Goal: Navigation & Orientation: Find specific page/section

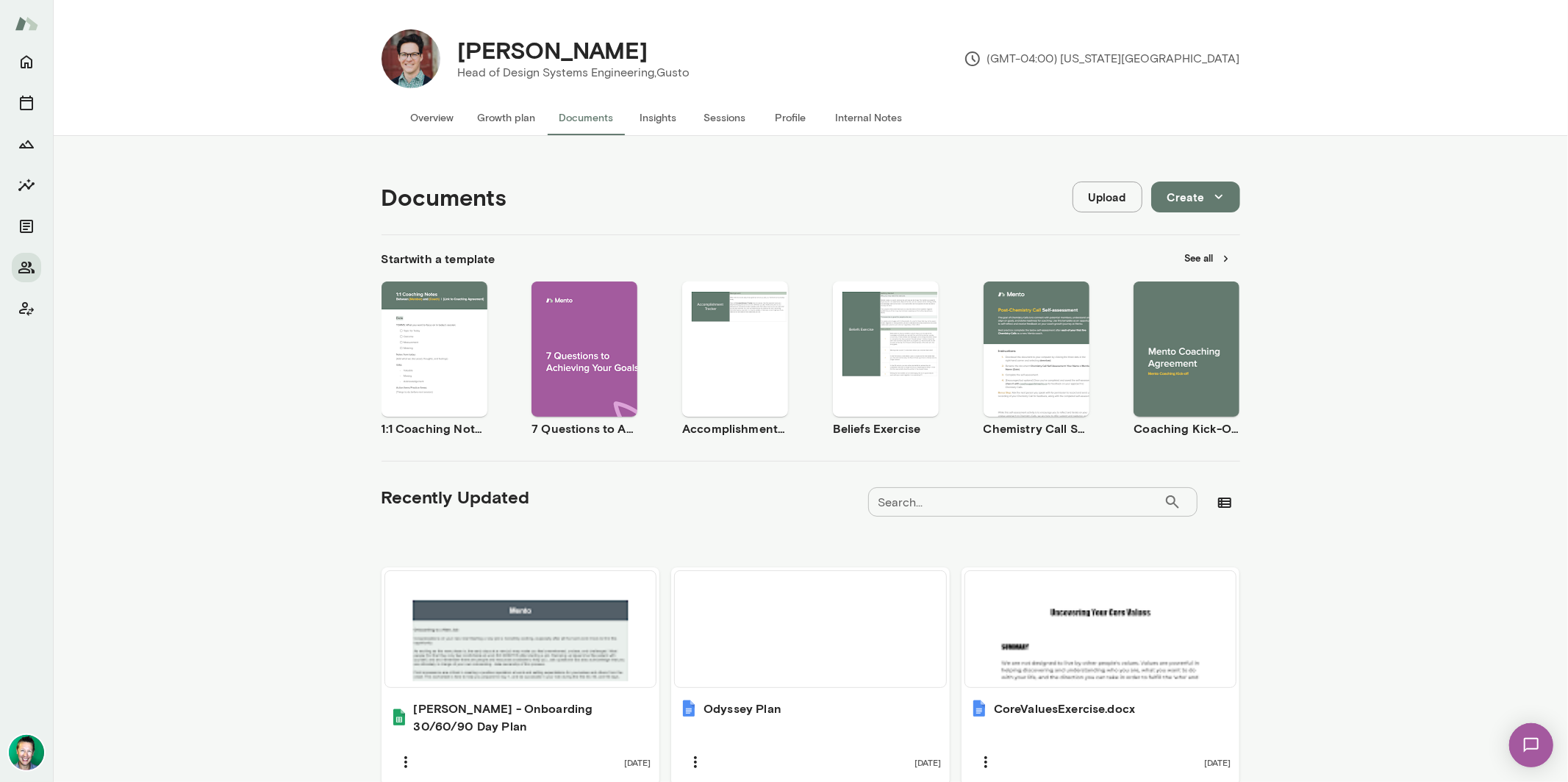
scroll to position [269, 0]
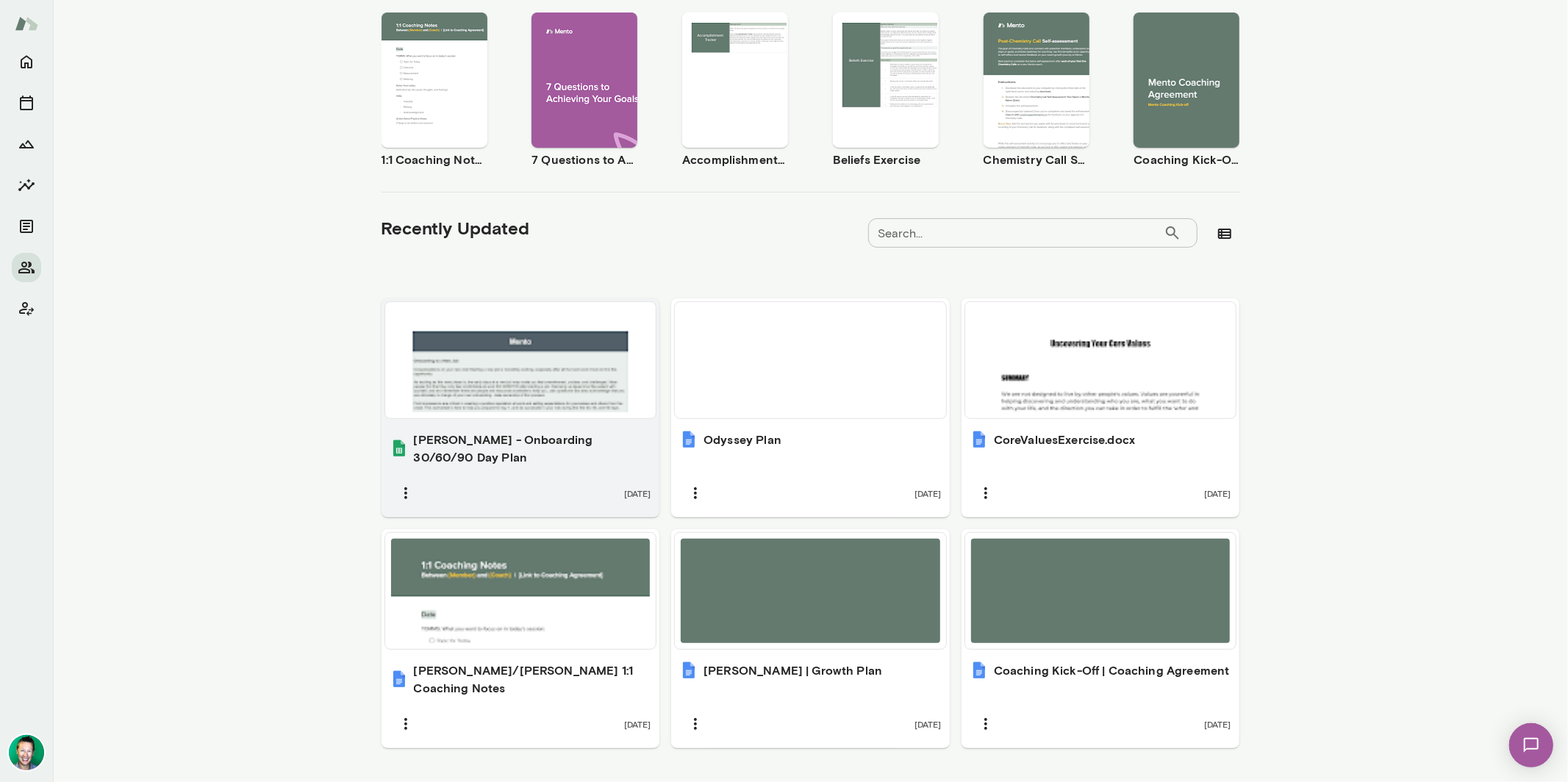
click at [528, 363] on div at bounding box center [521, 359] width 259 height 104
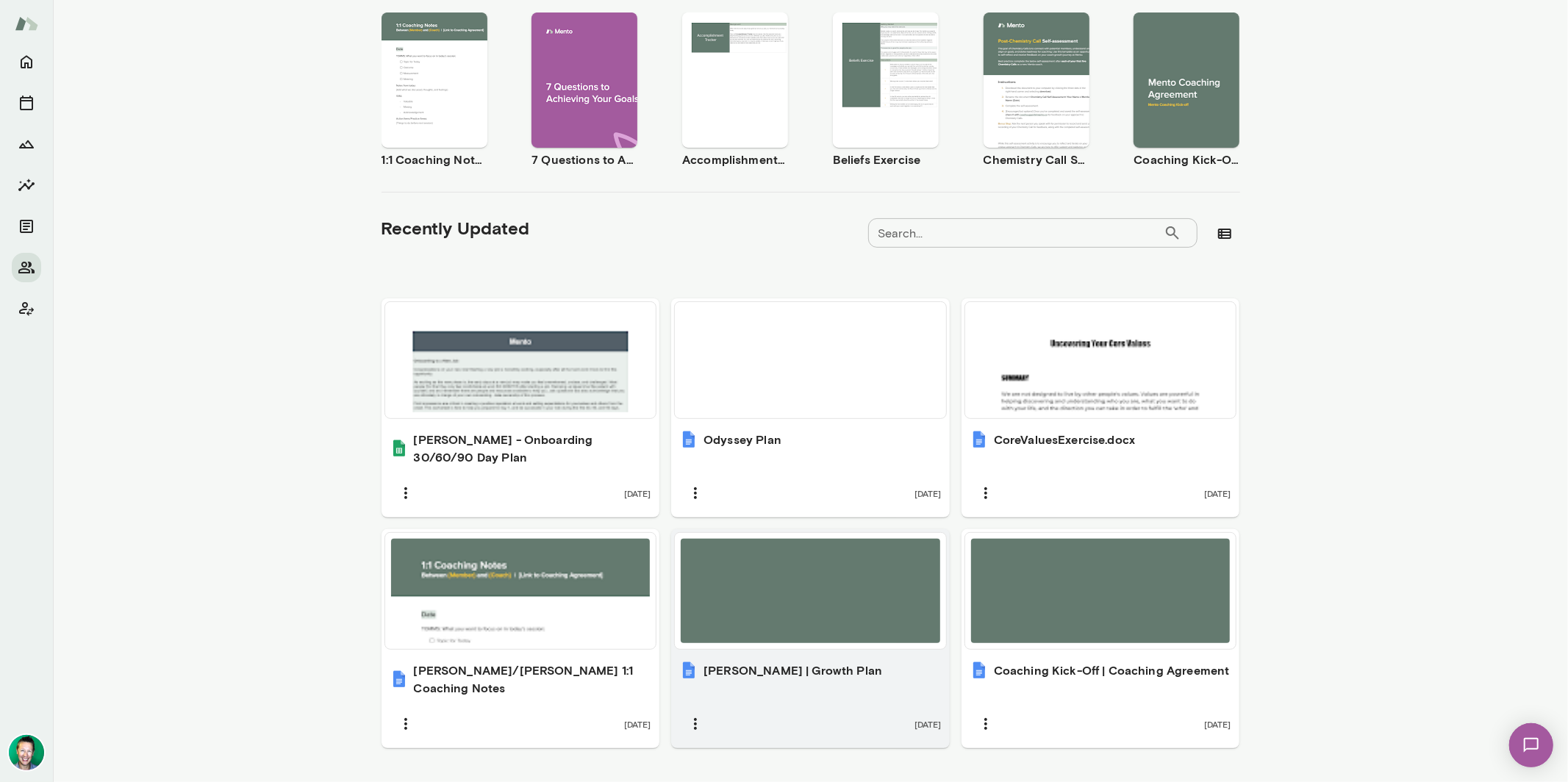
click at [815, 596] on div at bounding box center [810, 590] width 259 height 104
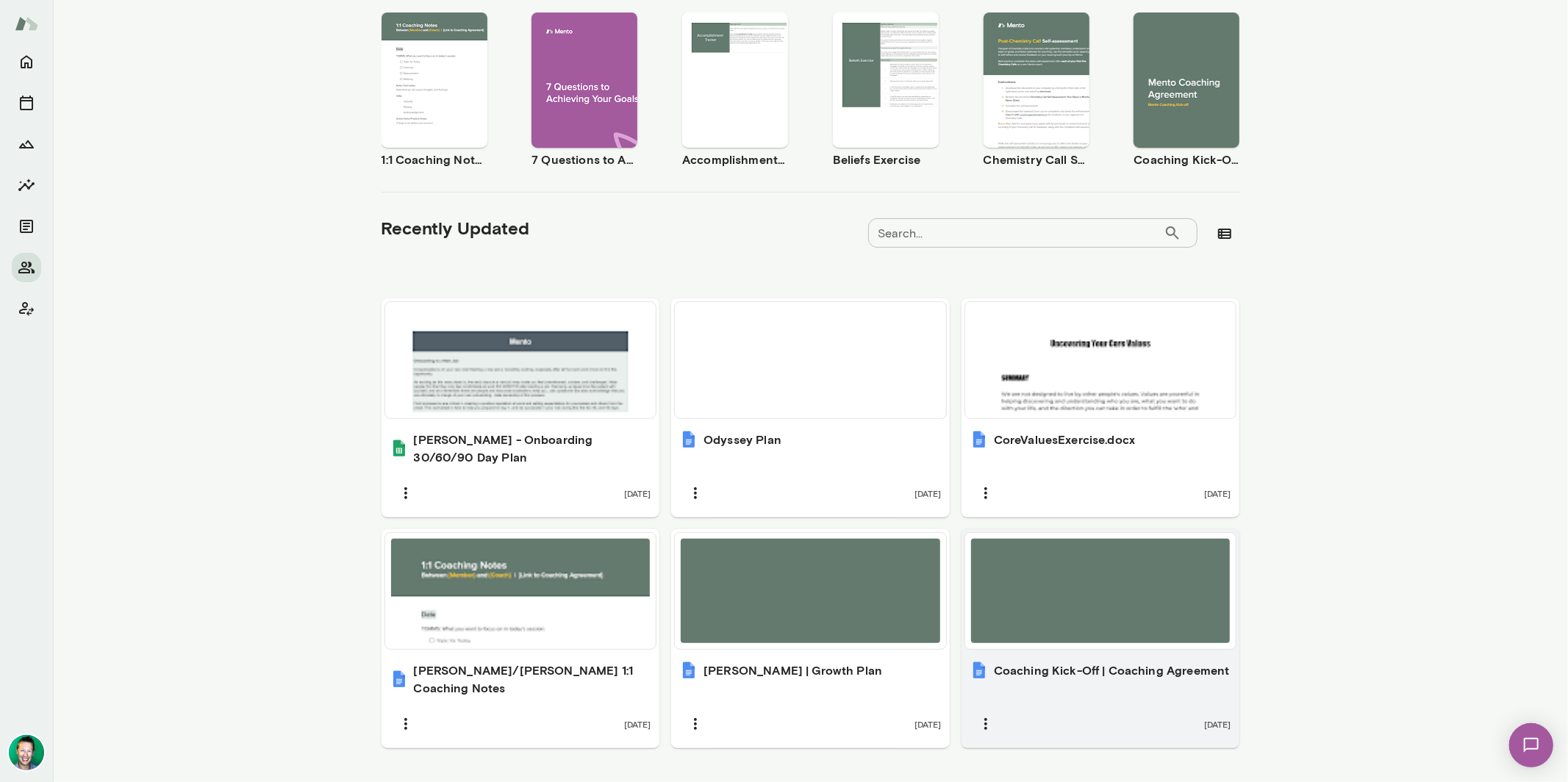
scroll to position [0, 0]
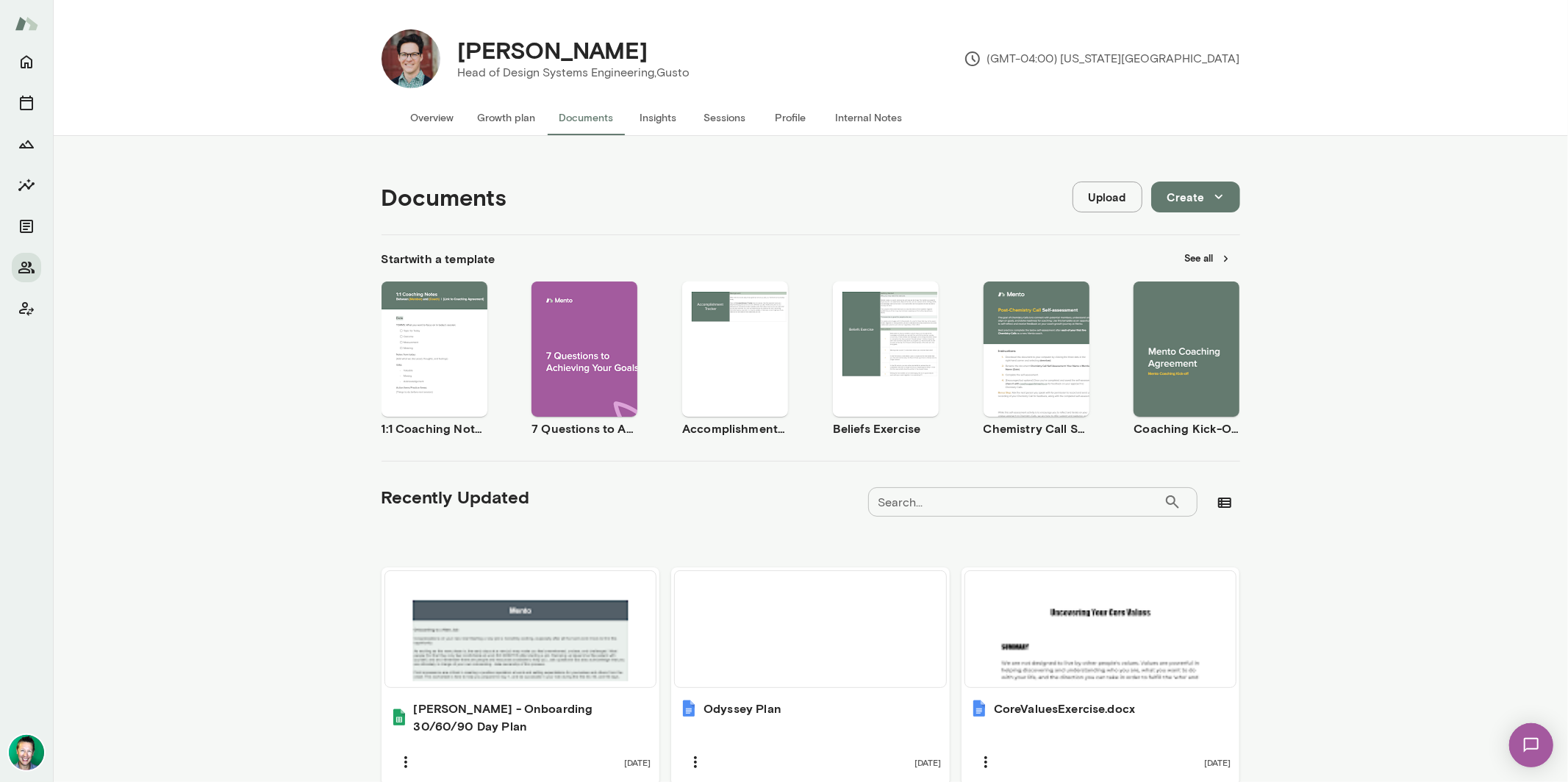
click at [447, 114] on button "Overview" at bounding box center [433, 117] width 67 height 35
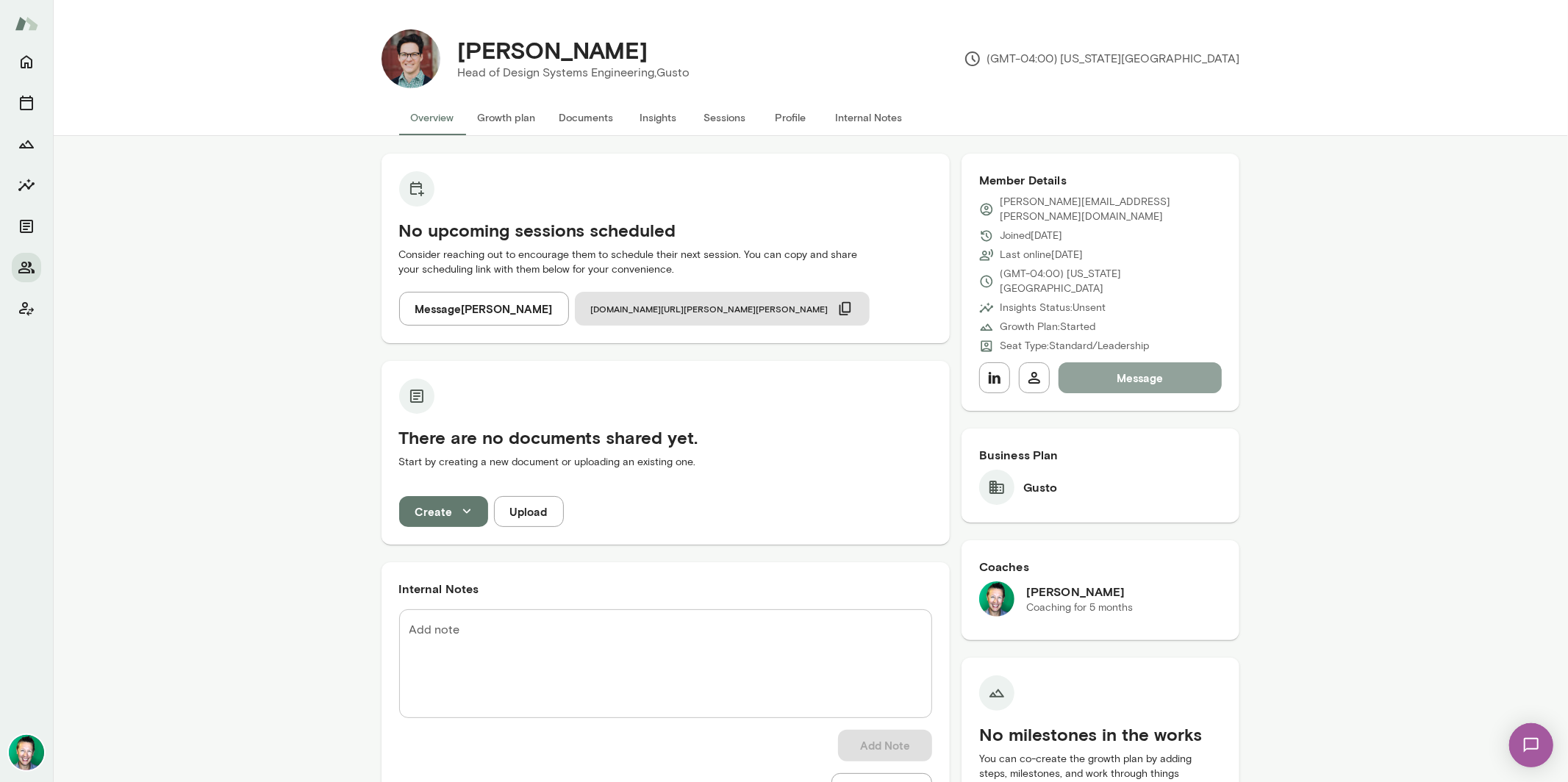
click at [1152, 363] on button "Message" at bounding box center [1140, 378] width 164 height 31
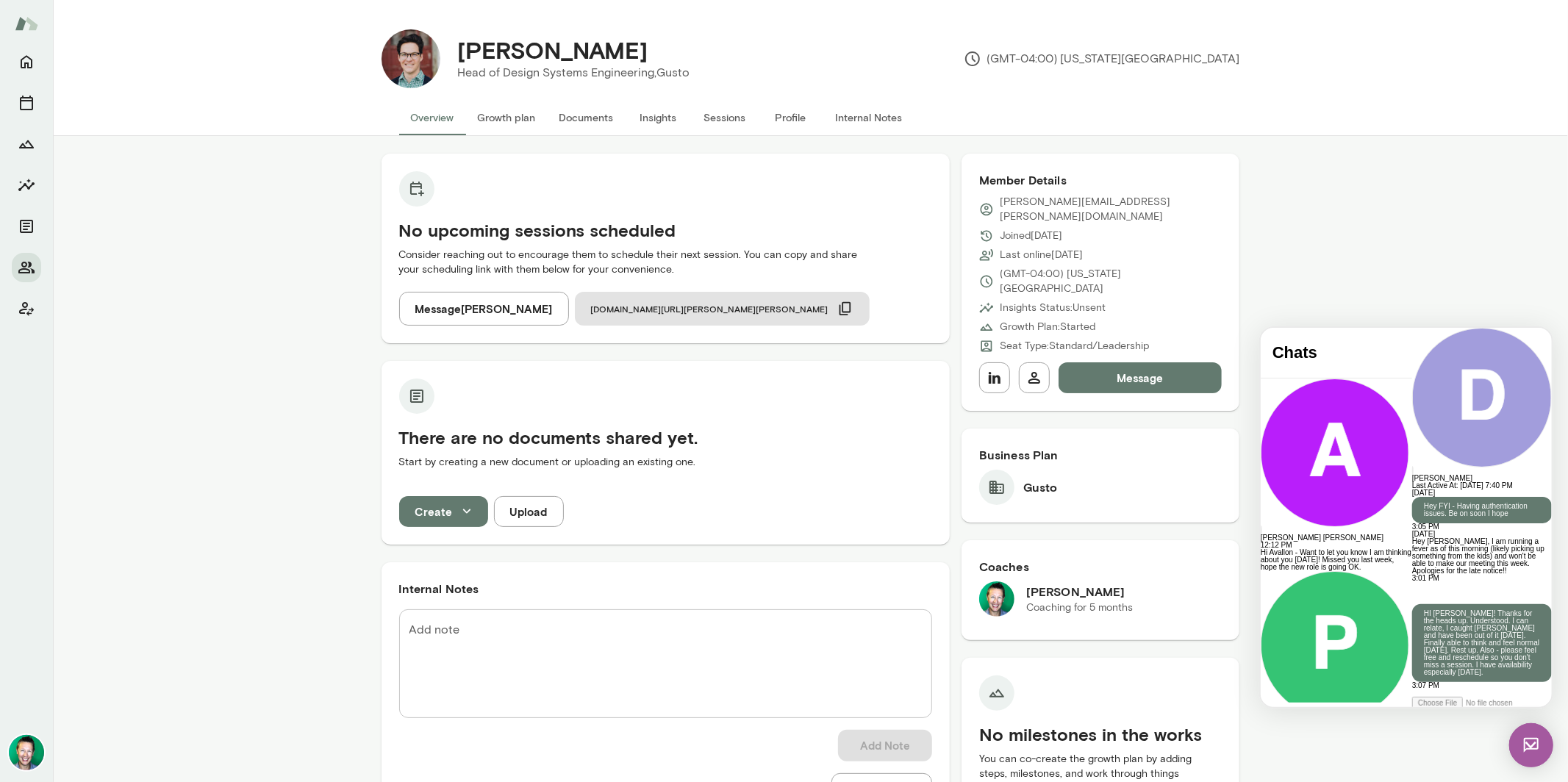
scroll to position [260, 0]
click at [1521, 742] on img at bounding box center [1529, 744] width 44 height 44
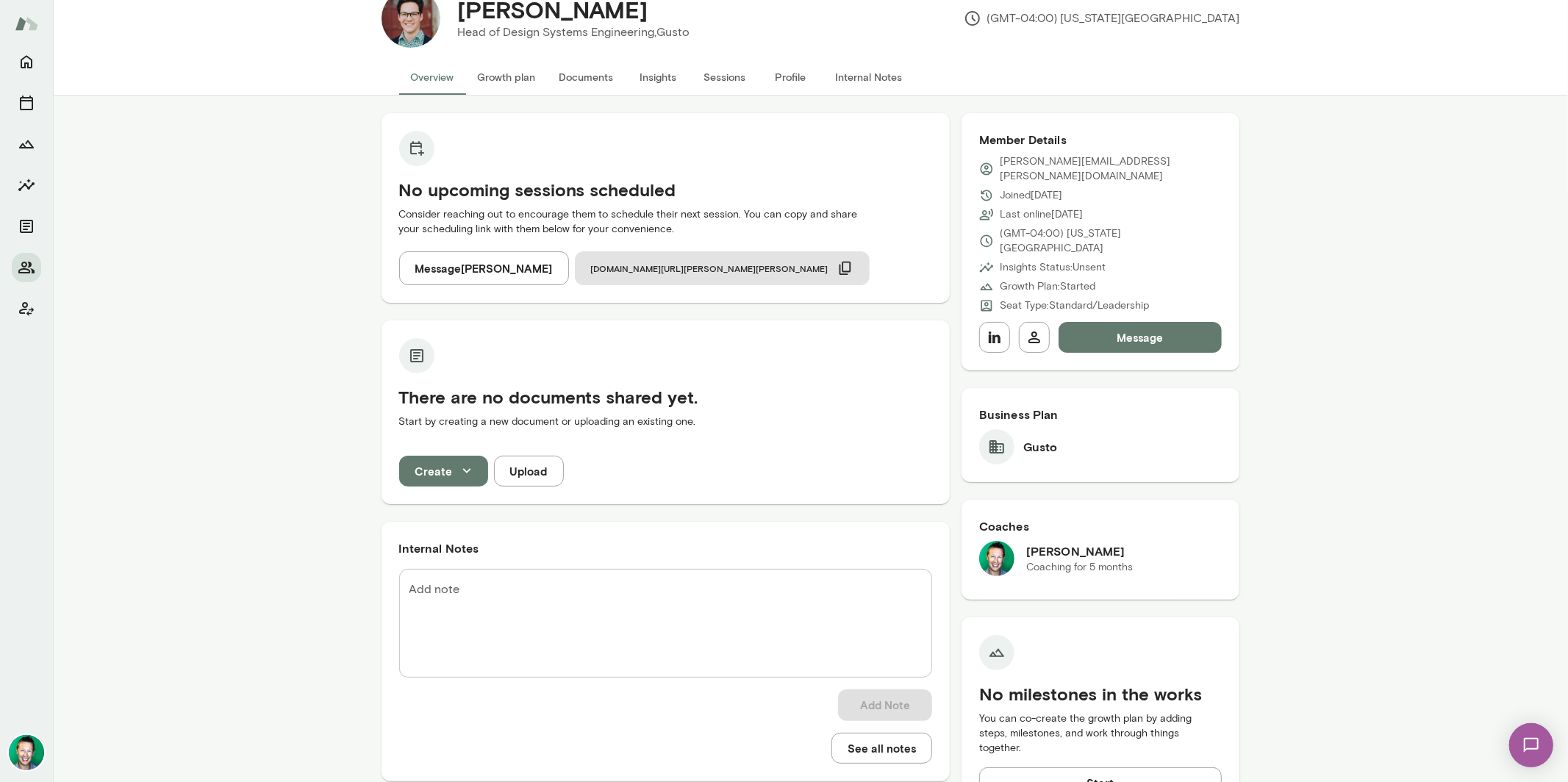
scroll to position [0, 0]
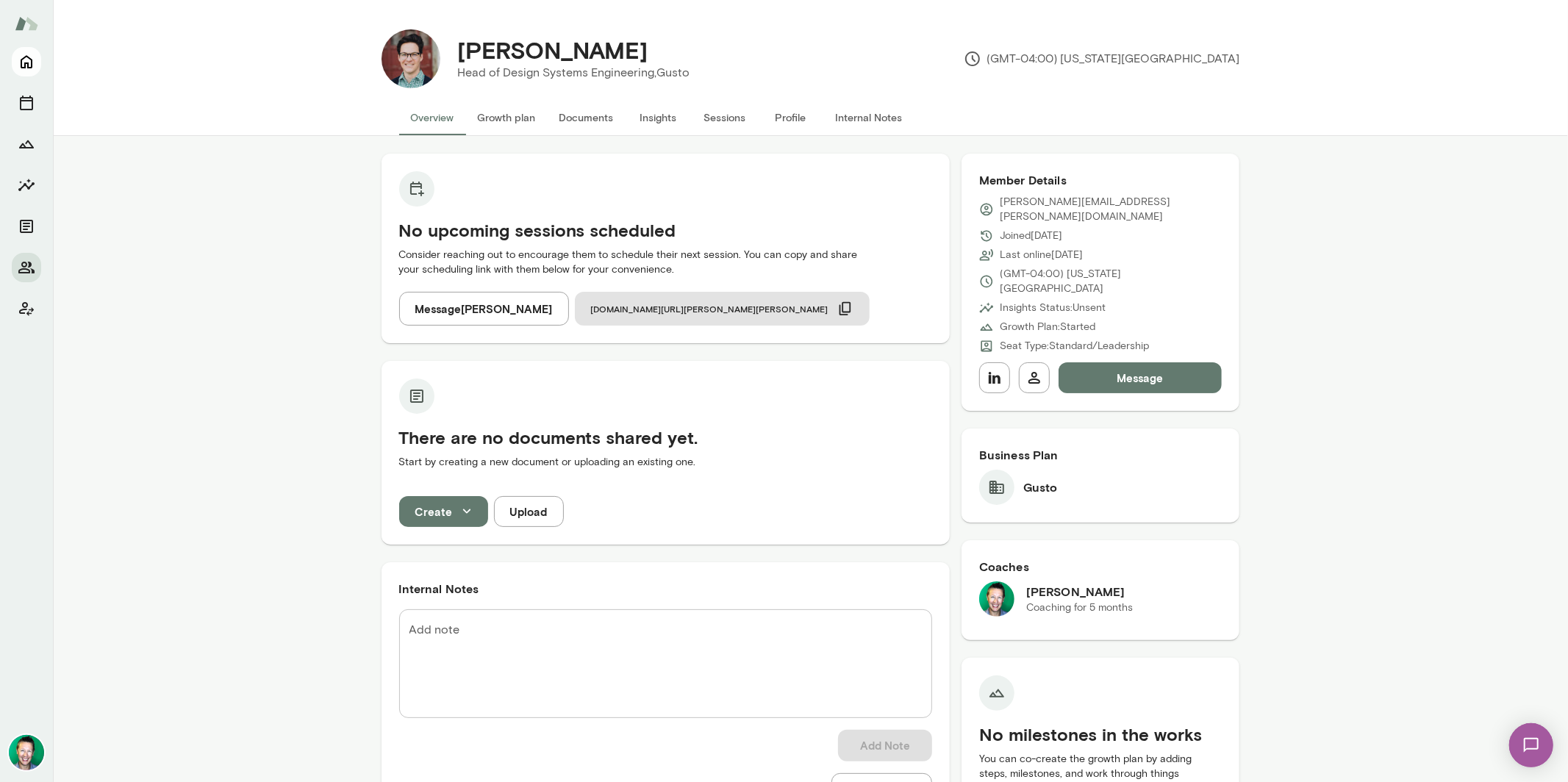
click at [33, 74] on button "Home" at bounding box center [27, 62] width 29 height 29
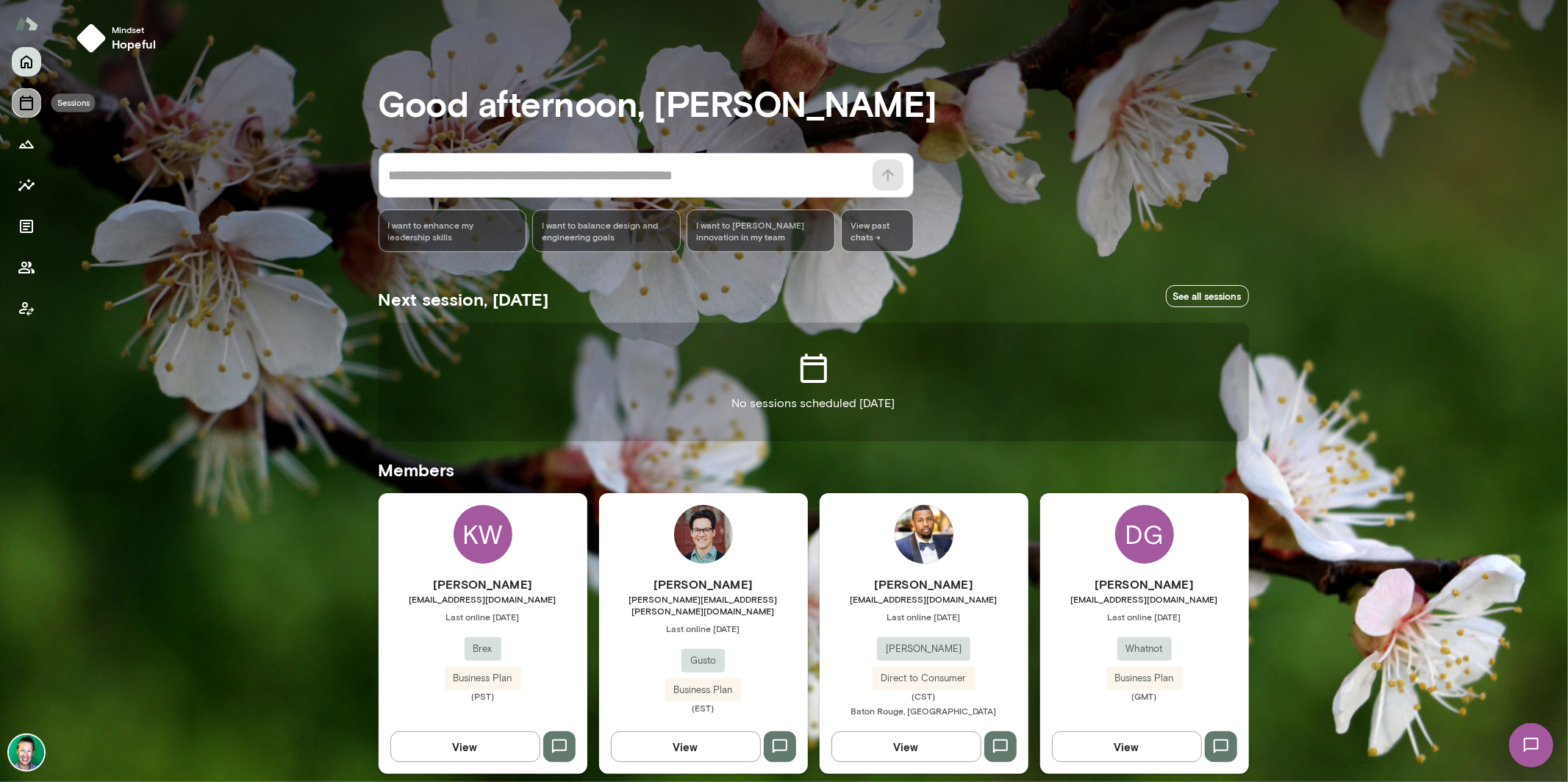
click at [30, 109] on icon "Sessions" at bounding box center [26, 102] width 13 height 15
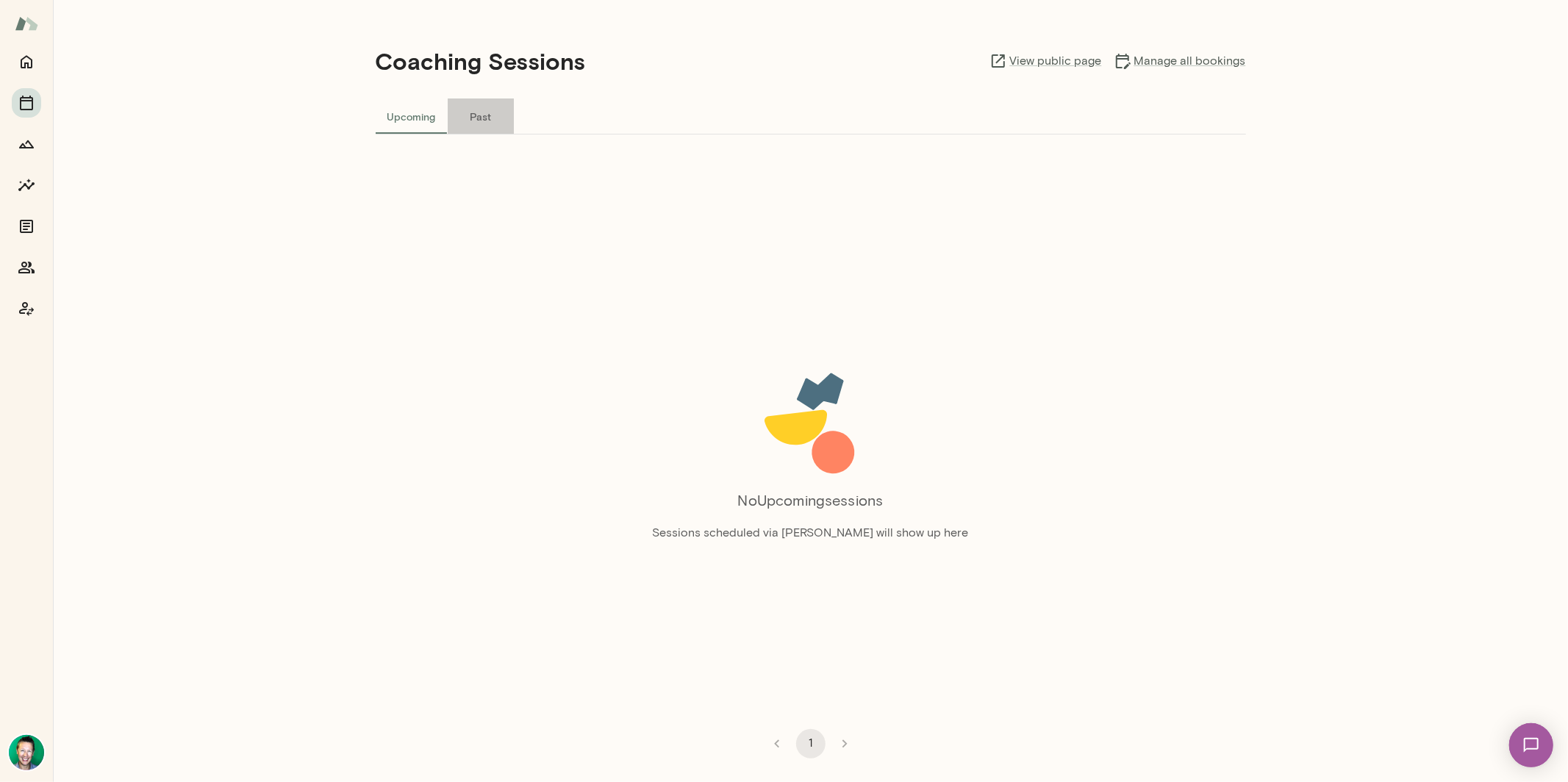
click at [490, 122] on button "Past" at bounding box center [480, 116] width 66 height 35
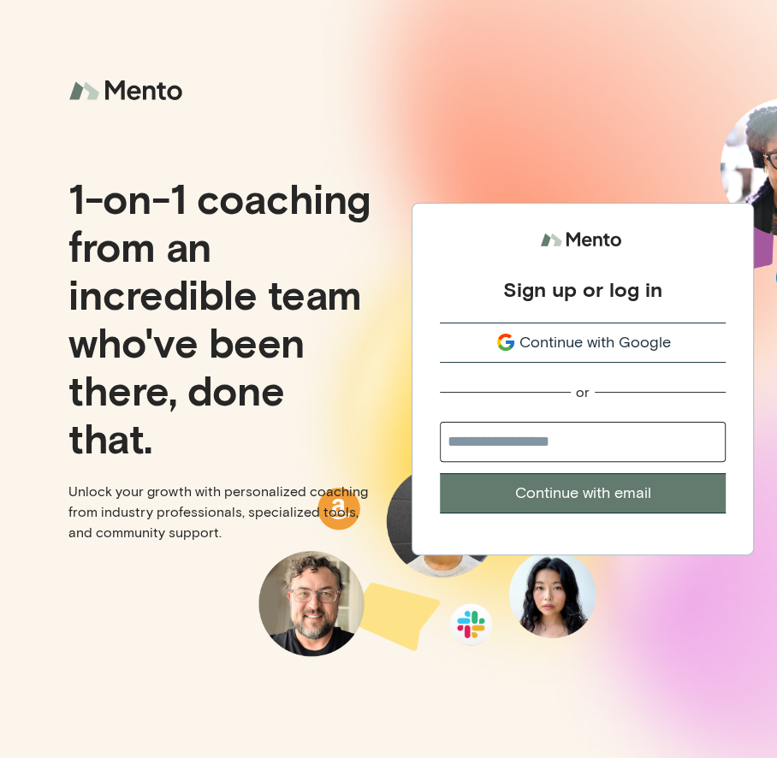
click at [585, 494] on button "Continue with email" at bounding box center [583, 493] width 286 height 40
click at [571, 444] on input "email" at bounding box center [583, 442] width 286 height 40
type input "**********"
click at [569, 494] on button "Continue with email" at bounding box center [583, 493] width 286 height 40
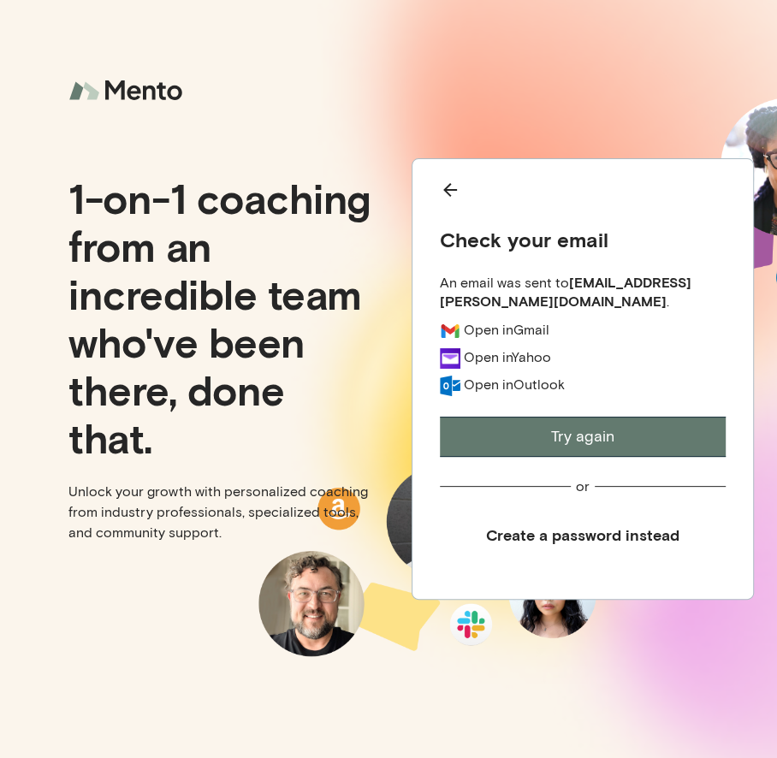
click at [590, 444] on button "Try again" at bounding box center [583, 437] width 286 height 40
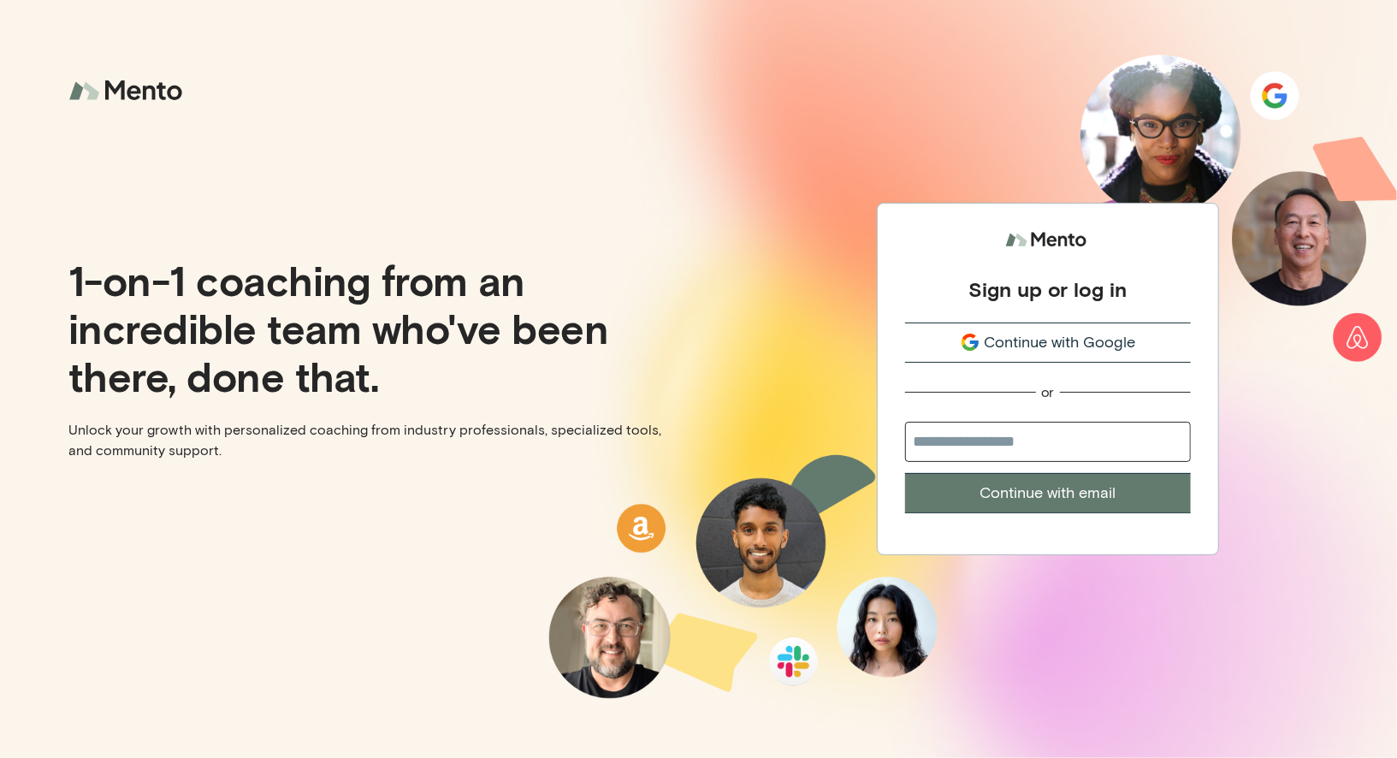
click at [1040, 441] on input "email" at bounding box center [1048, 442] width 286 height 40
type input "**********"
click at [1008, 490] on button "Continue with email" at bounding box center [1048, 493] width 286 height 40
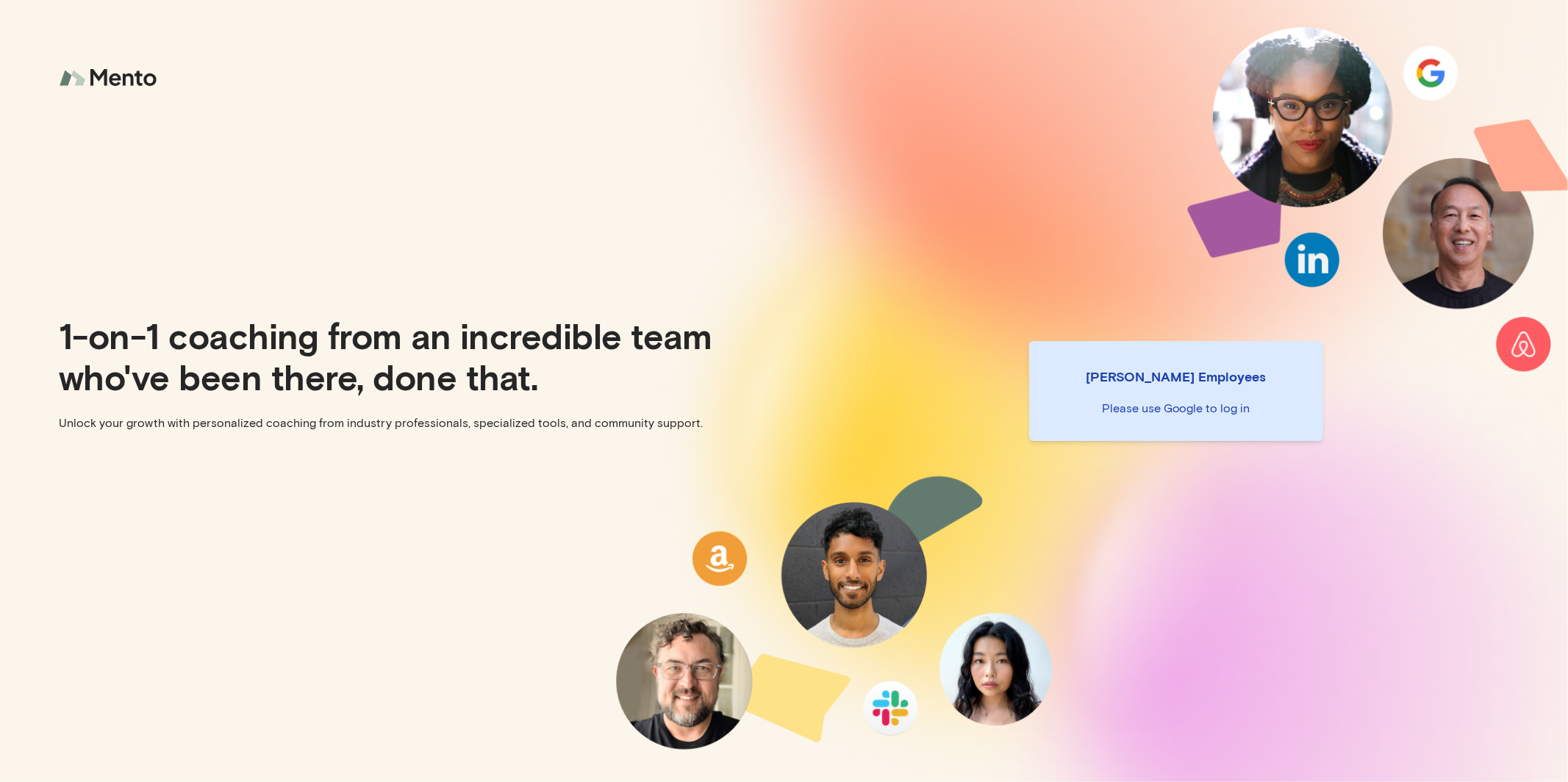
click at [1194, 407] on p "Please use Google to log in" at bounding box center [1175, 408] width 271 height 18
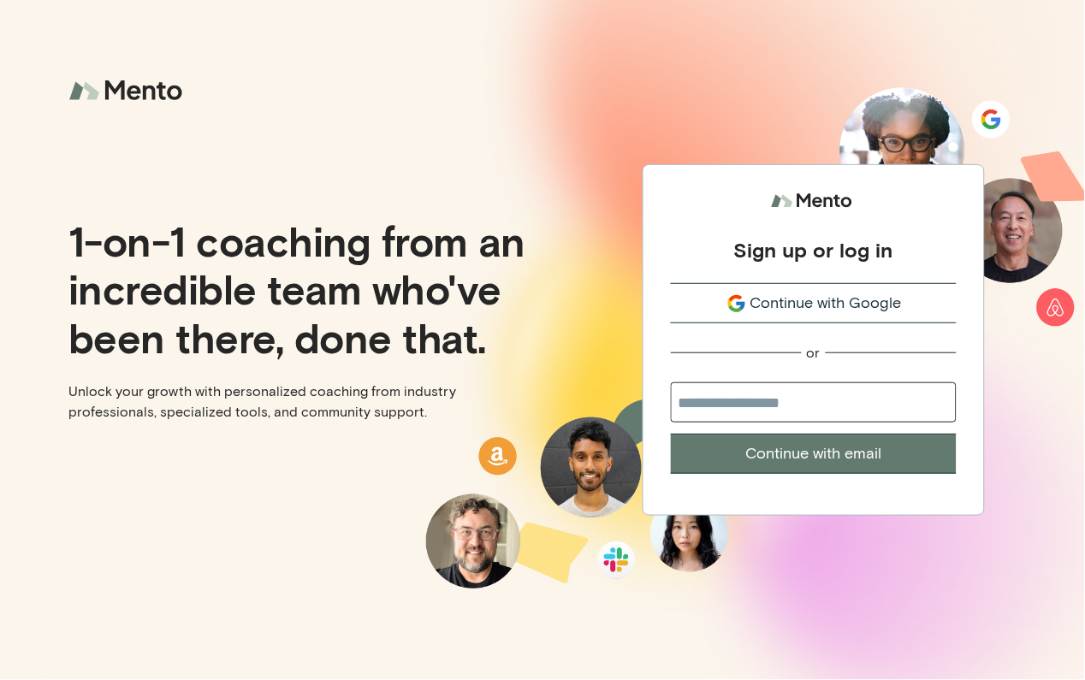
click at [792, 328] on div "Sign up or log in Continue with Google or Continue with email" at bounding box center [814, 330] width 286 height 289
click at [803, 306] on span "Continue with Google" at bounding box center [825, 303] width 151 height 23
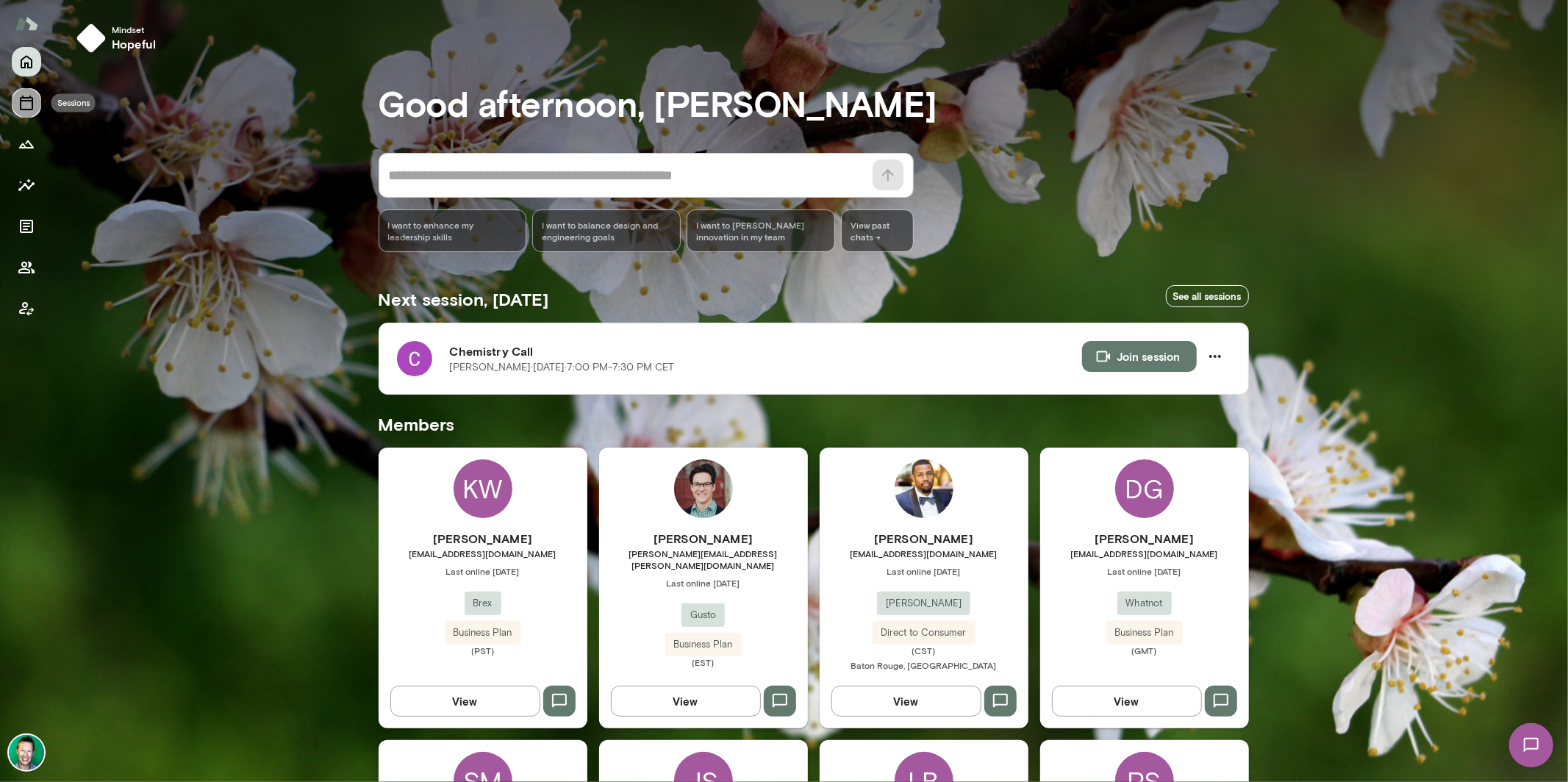
click at [34, 101] on icon "Sessions" at bounding box center [27, 103] width 18 height 18
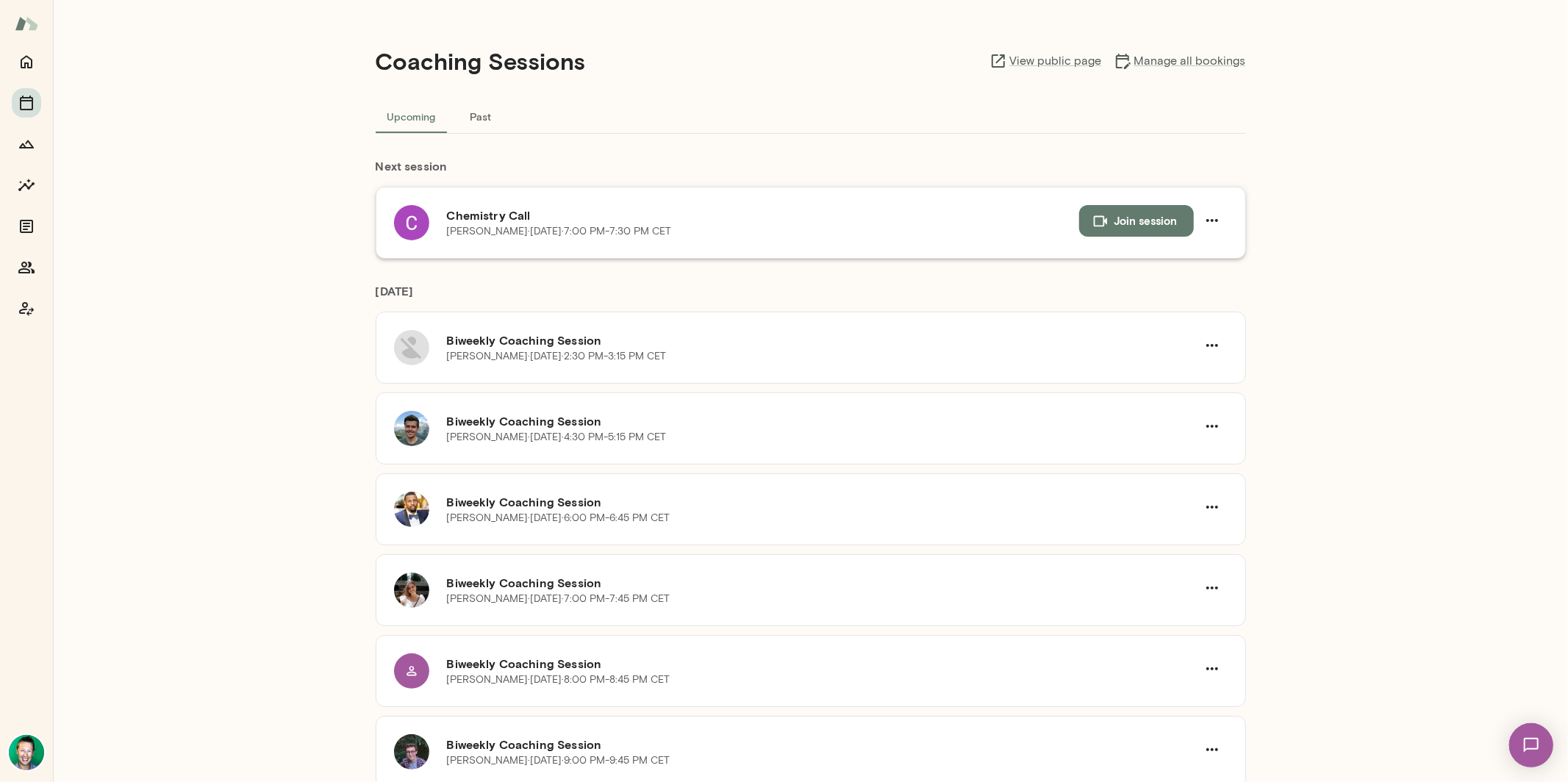
click at [410, 229] on img at bounding box center [412, 223] width 35 height 35
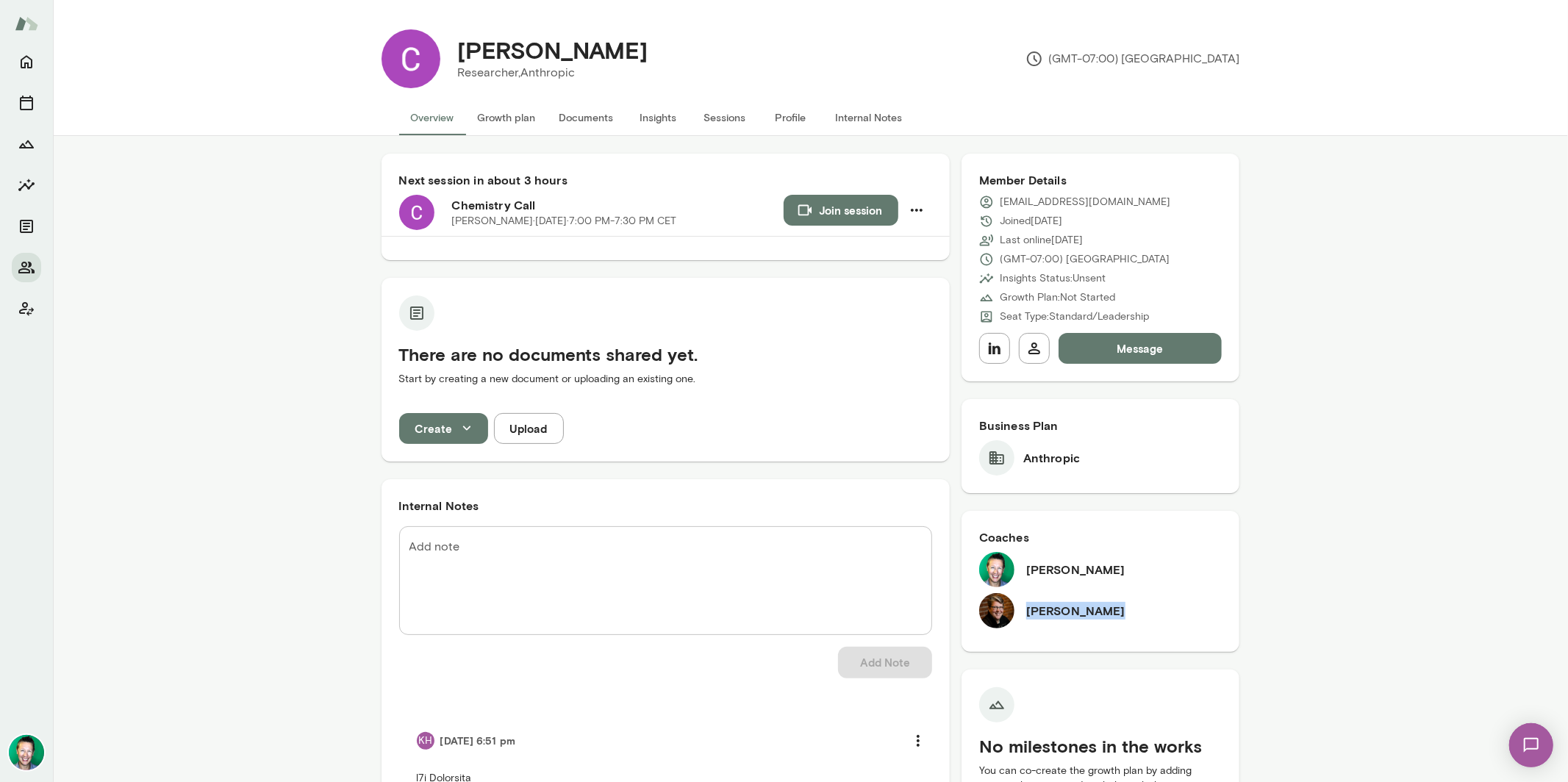
drag, startPoint x: 1100, startPoint y: 612, endPoint x: 1016, endPoint y: 611, distance: 84.0
click at [931, 583] on div "Tracie Hlavka" at bounding box center [1100, 610] width 243 height 35
copy h6 "Tracie Hlavka"
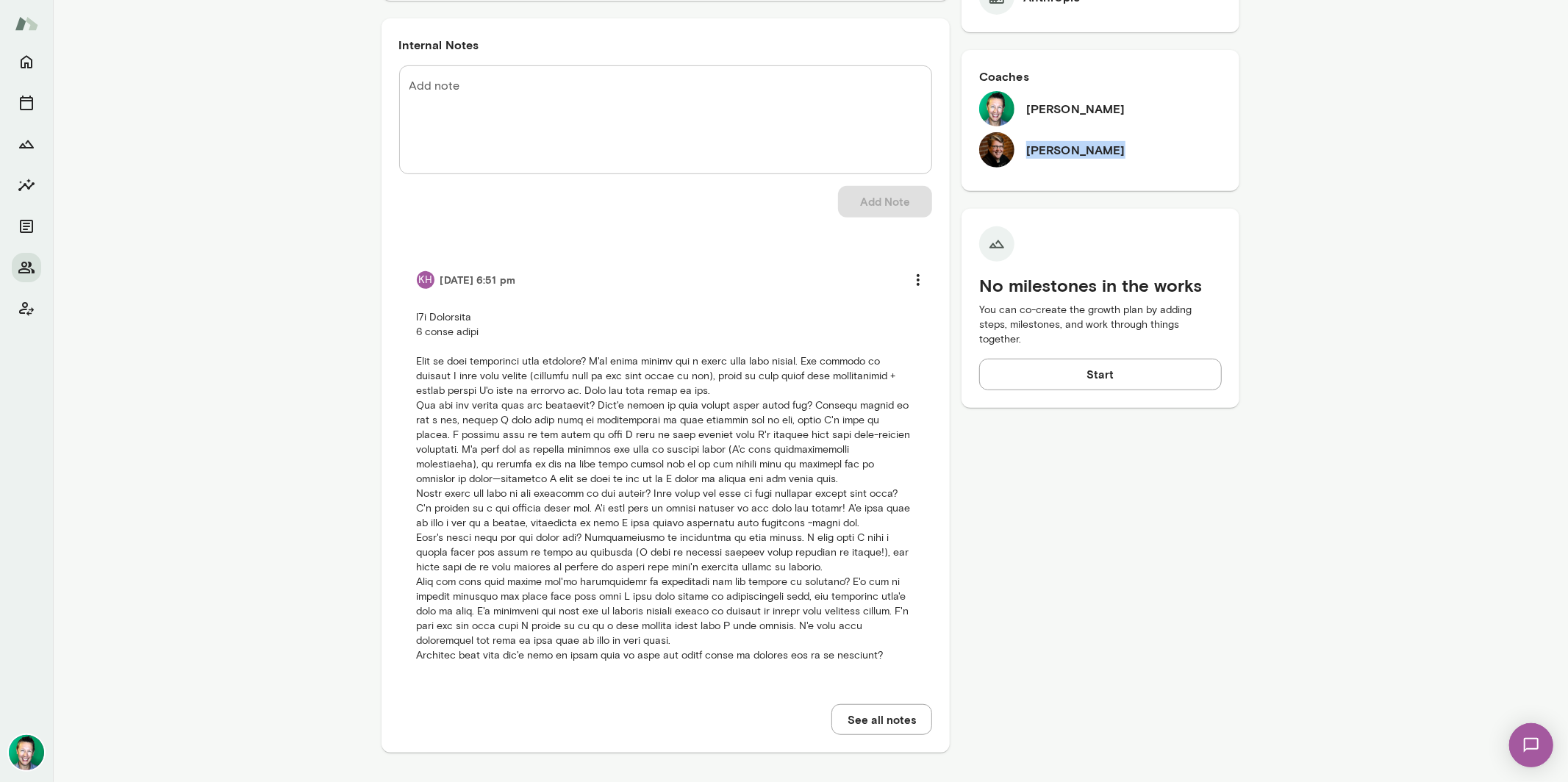
scroll to position [466, 0]
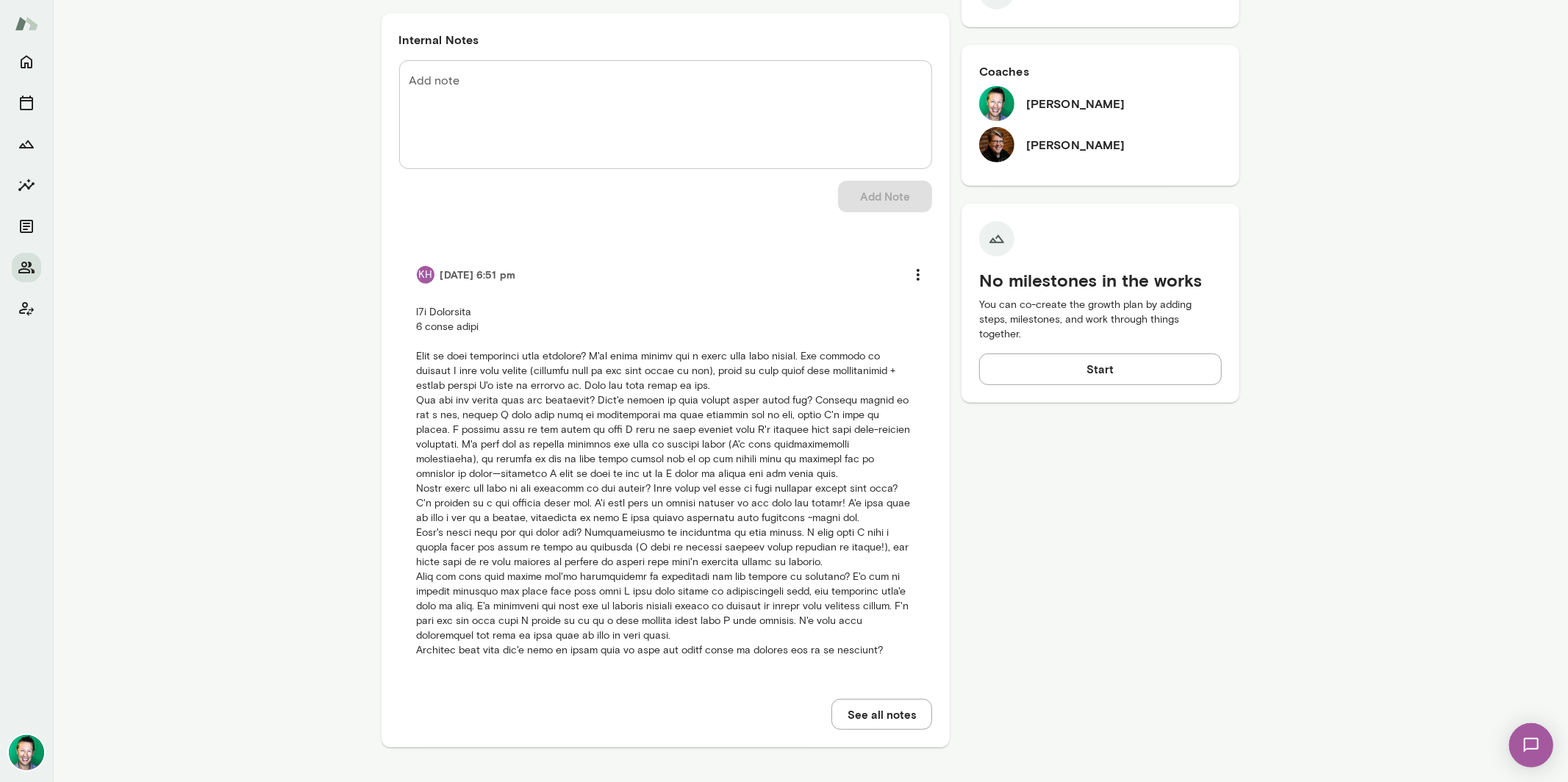
click at [540, 431] on p at bounding box center [665, 481] width 497 height 353
